Goal: Transaction & Acquisition: Purchase product/service

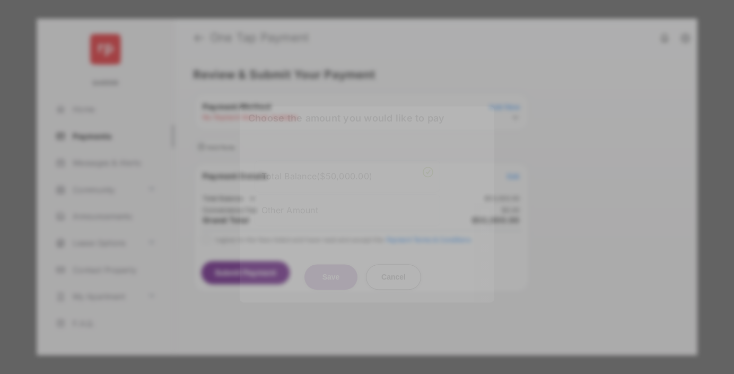
click at [347, 201] on div "Other Amount" at bounding box center [347, 210] width 172 height 18
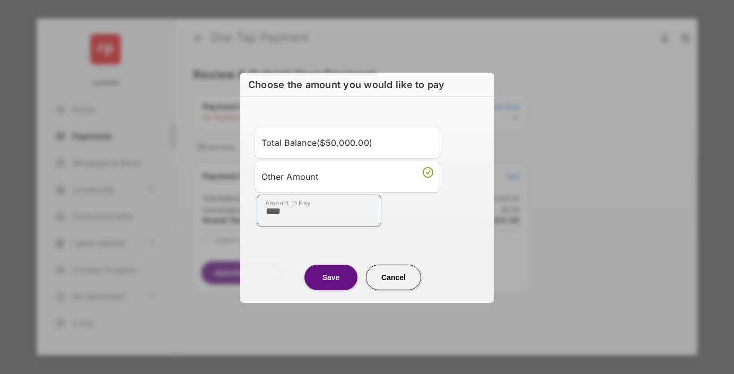
type input "****"
click at [331, 276] on button "Save" at bounding box center [330, 276] width 53 height 25
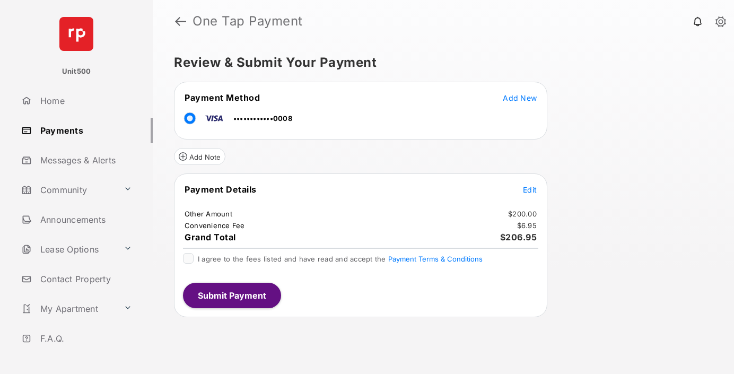
click at [530, 189] on span "Edit" at bounding box center [530, 189] width 14 height 9
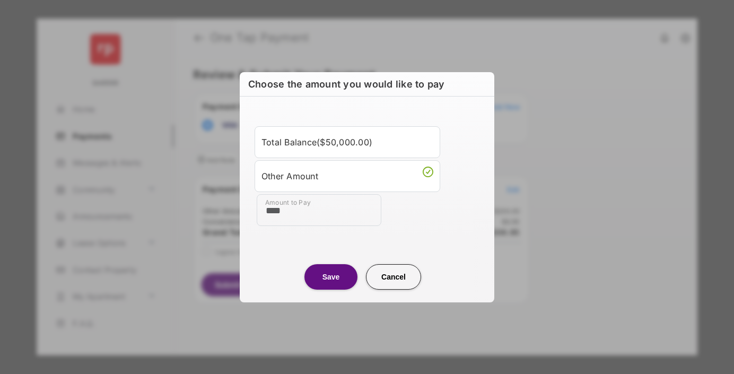
click at [331, 276] on button "Save" at bounding box center [330, 276] width 53 height 25
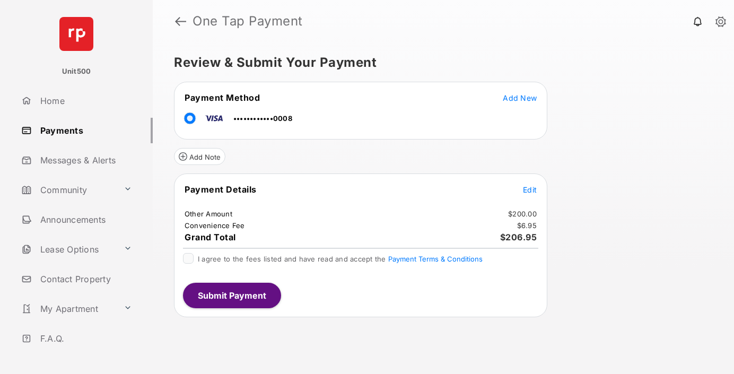
click at [231, 295] on button "Submit Payment" at bounding box center [232, 295] width 98 height 25
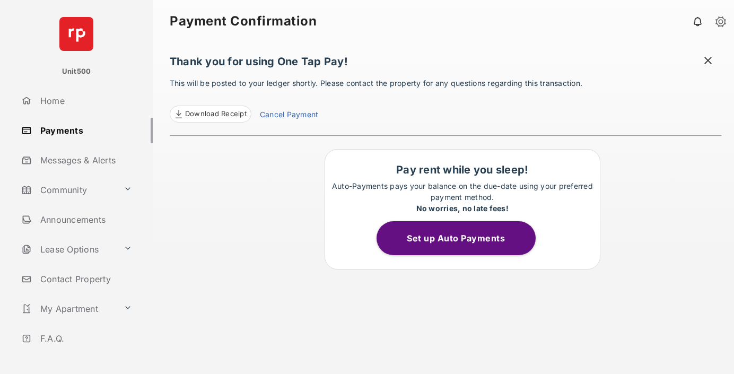
click at [708, 62] on span at bounding box center [708, 61] width 11 height 13
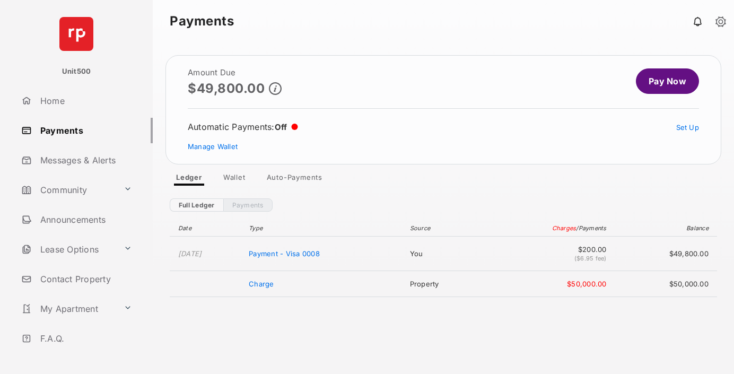
click at [213, 146] on link "Manage Wallet" at bounding box center [213, 146] width 50 height 8
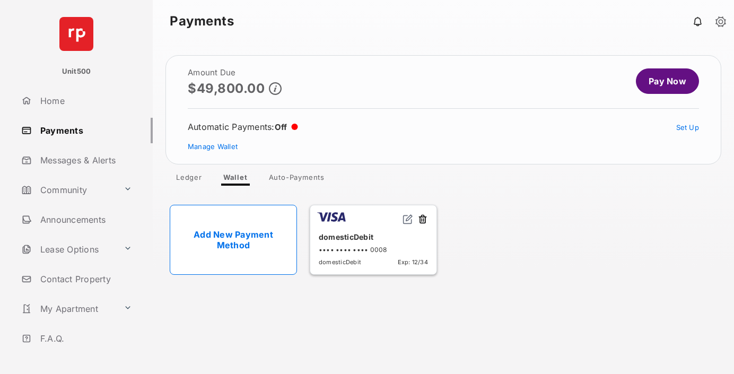
click at [423, 220] on button at bounding box center [422, 220] width 11 height 12
